Goal: Task Accomplishment & Management: Manage account settings

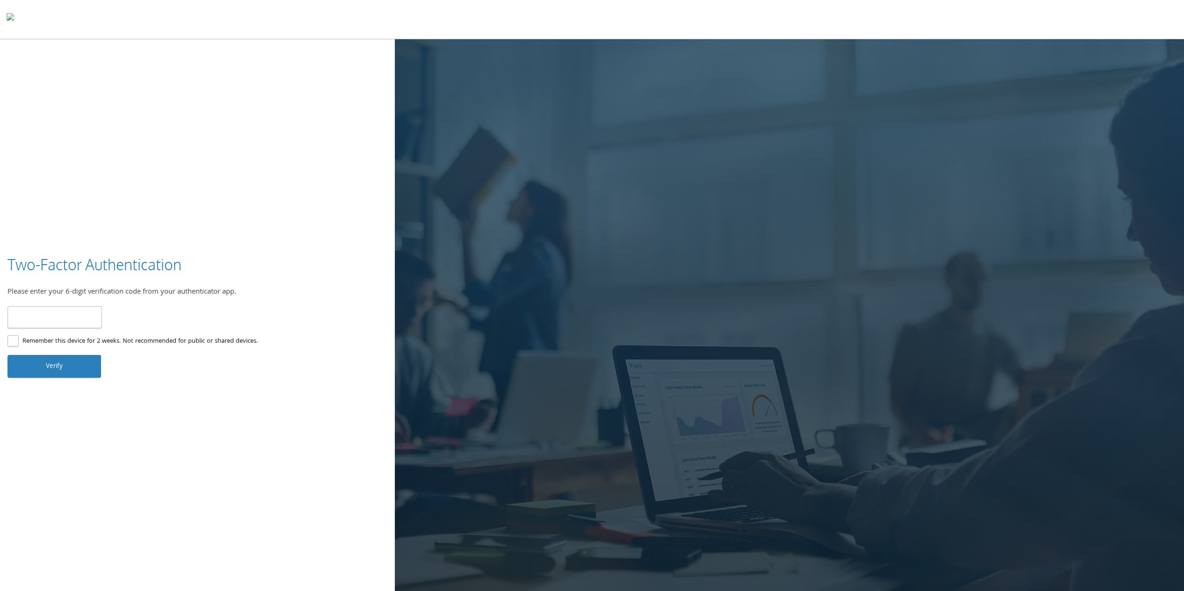
click at [188, 516] on div "Two-Factor Authentication Please enter your 6-digit verification code from your…" at bounding box center [592, 316] width 1184 height 554
click at [128, 342] on label "Remember this device for 2 weeks. Not recommended for public or shared devices." at bounding box center [132, 342] width 250 height 12
click at [74, 317] on input "number" at bounding box center [54, 317] width 94 height 22
type input "******"
